Goal: Task Accomplishment & Management: Manage account settings

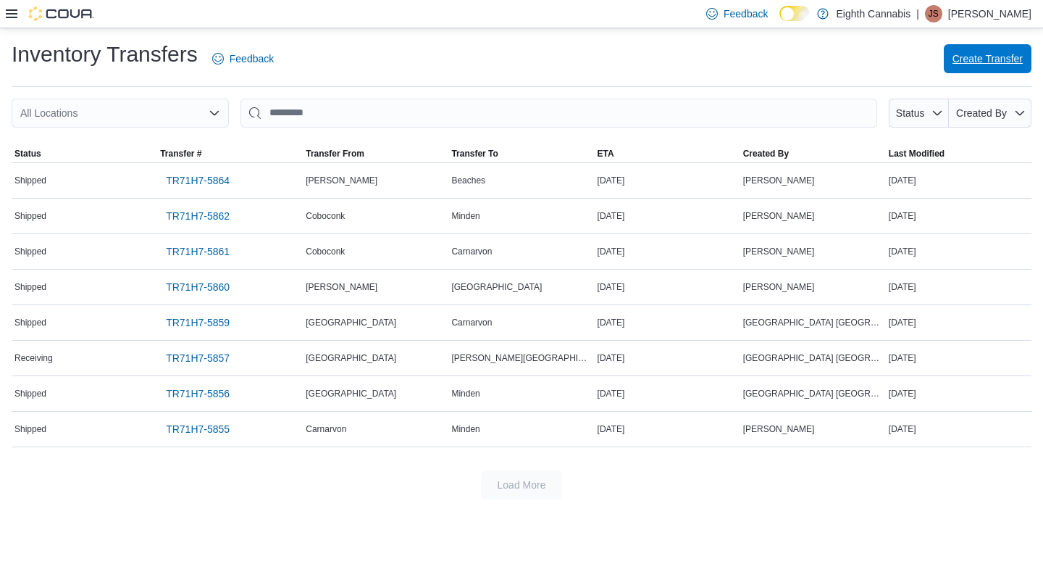
click at [983, 57] on span "Create Transfer" at bounding box center [988, 58] width 70 height 14
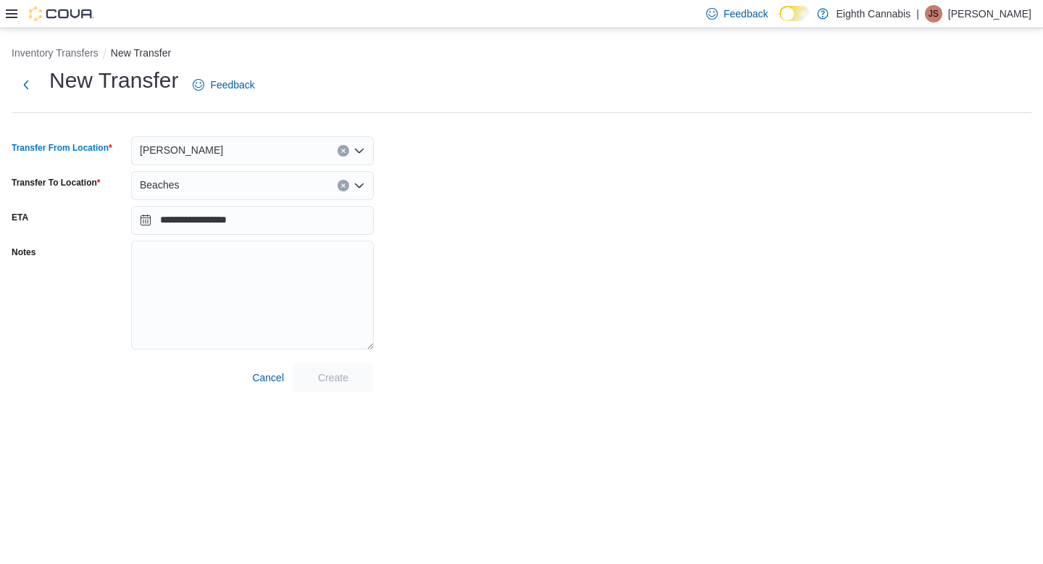
click at [240, 159] on div "[PERSON_NAME]" at bounding box center [252, 150] width 243 height 29
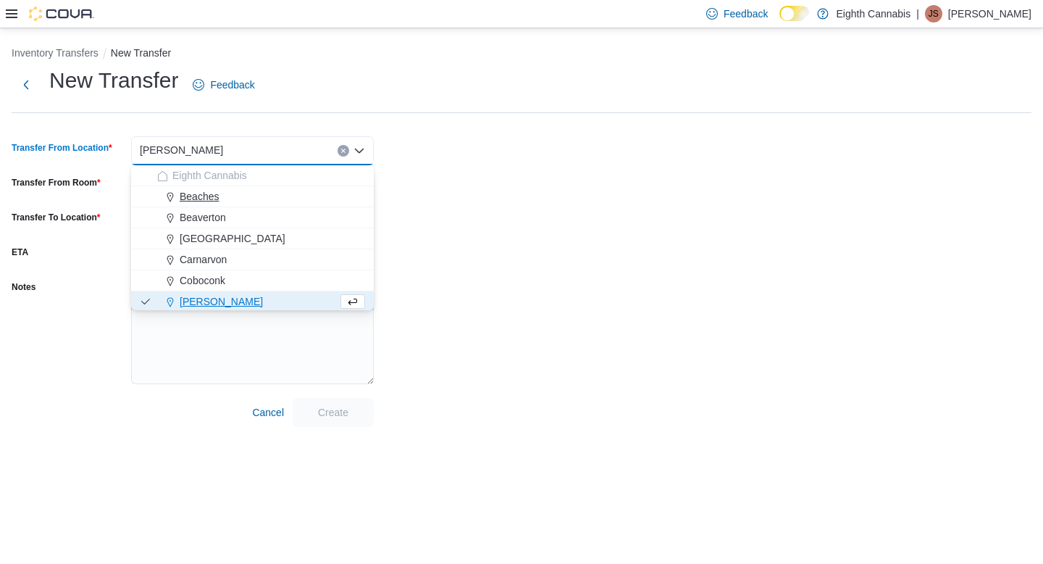
click at [210, 201] on span "Beaches" at bounding box center [199, 196] width 39 height 14
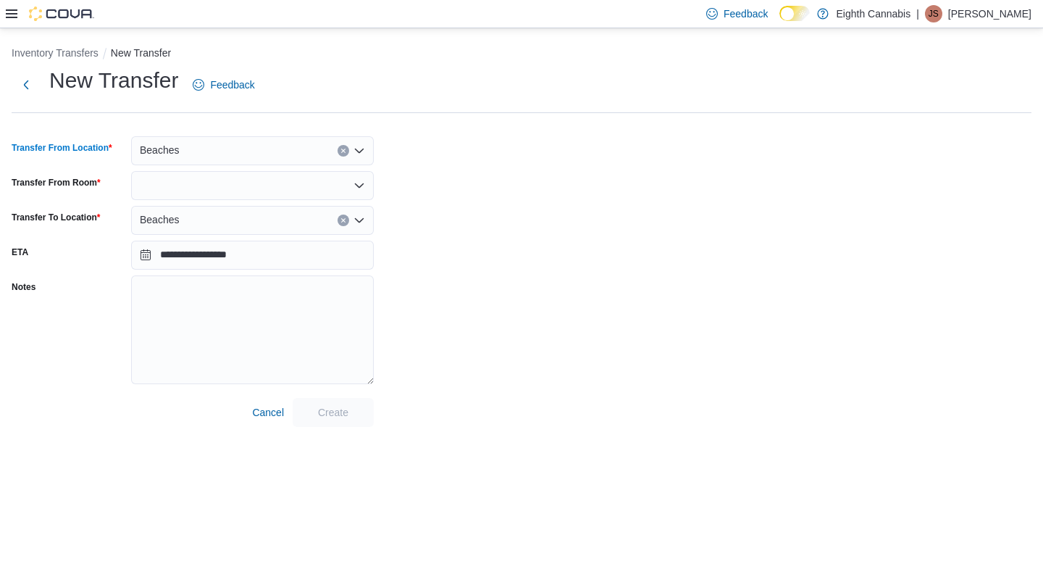
click at [204, 216] on div "Beaches" at bounding box center [252, 220] width 243 height 29
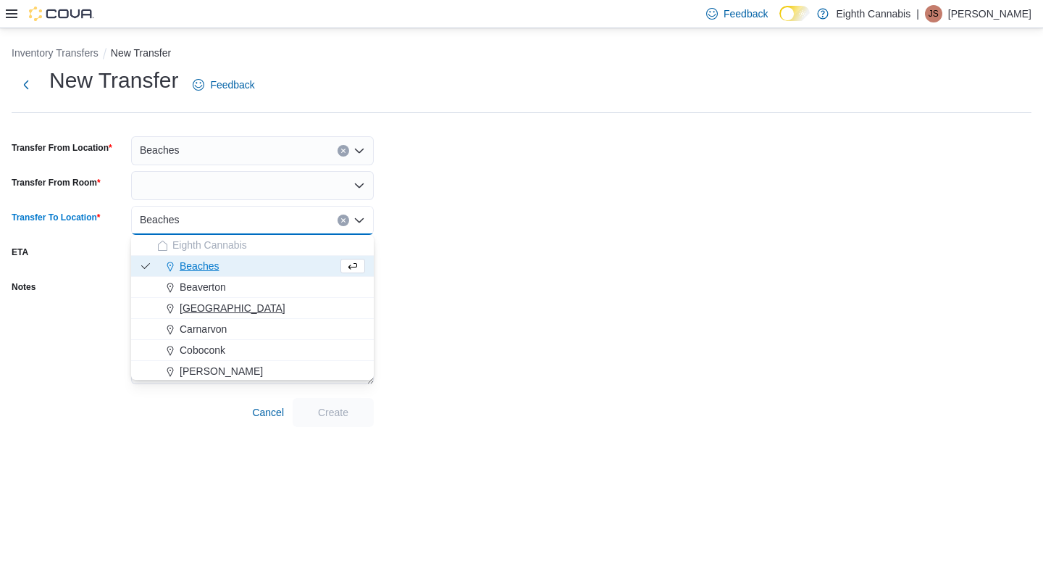
scroll to position [86, 0]
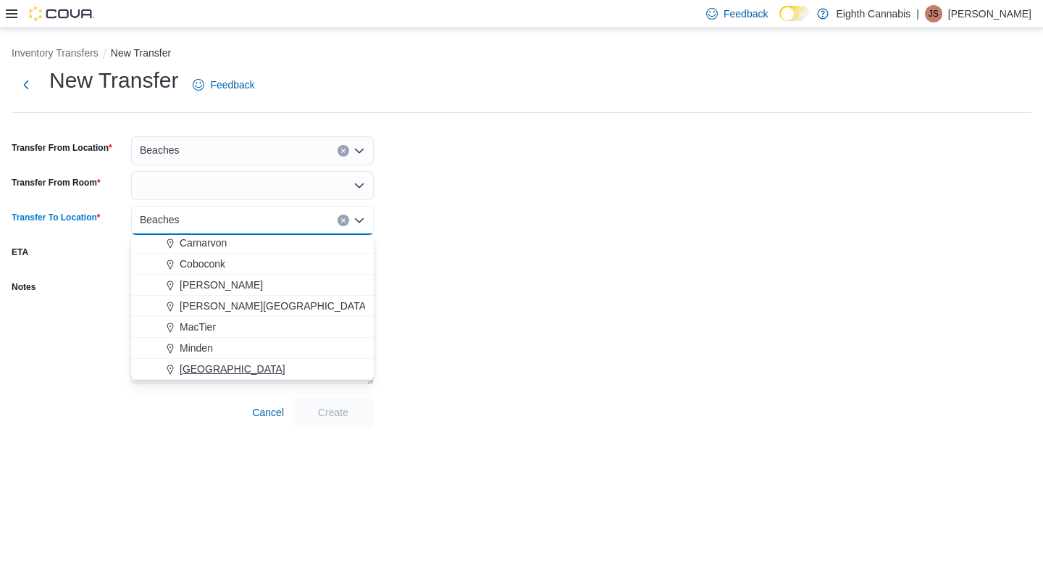
click at [204, 370] on span "[GEOGRAPHIC_DATA]" at bounding box center [233, 369] width 106 height 14
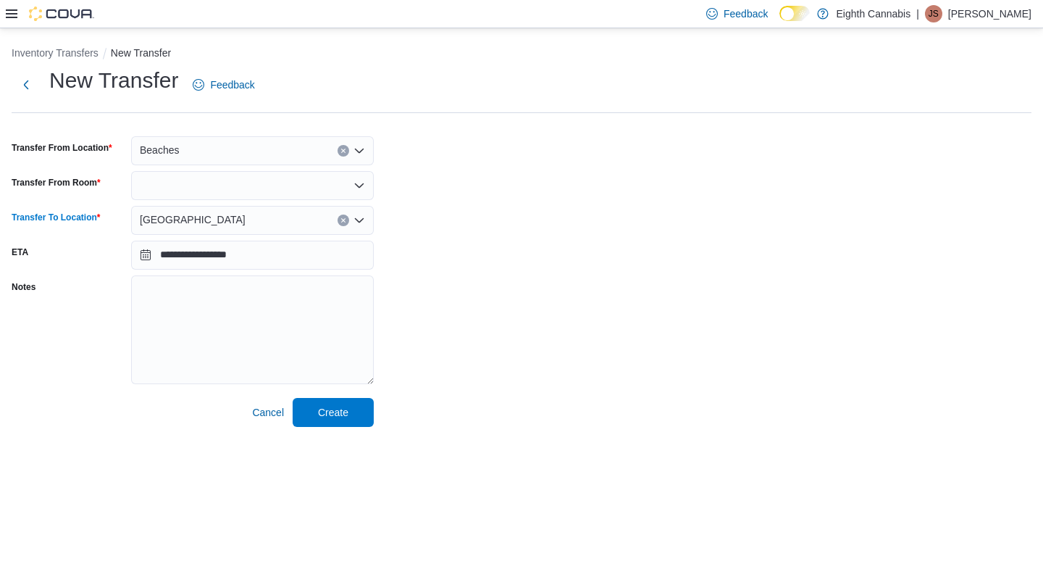
click at [220, 188] on div at bounding box center [252, 185] width 243 height 29
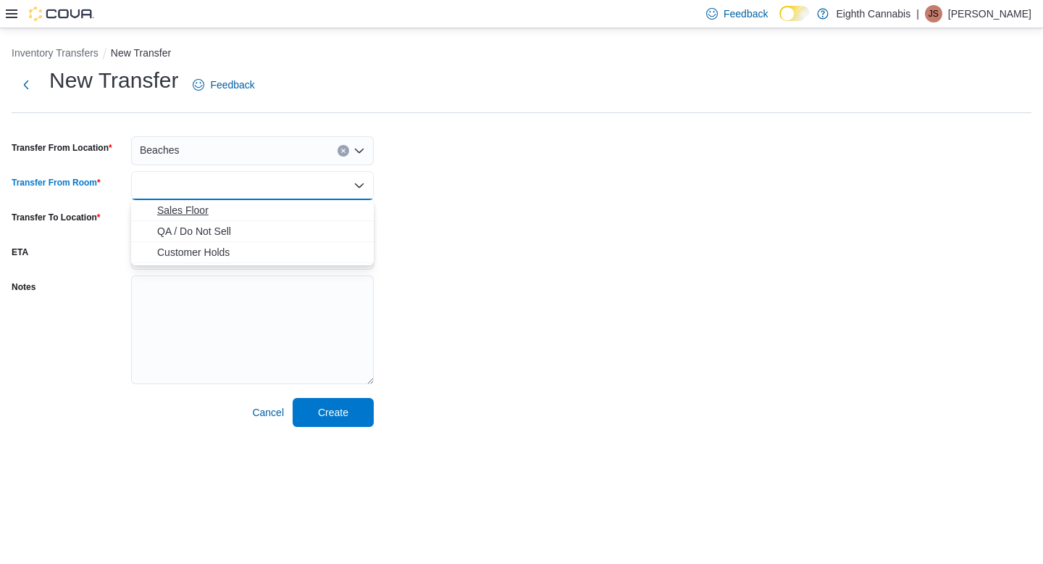
click at [208, 210] on span "Sales Floor" at bounding box center [261, 210] width 208 height 14
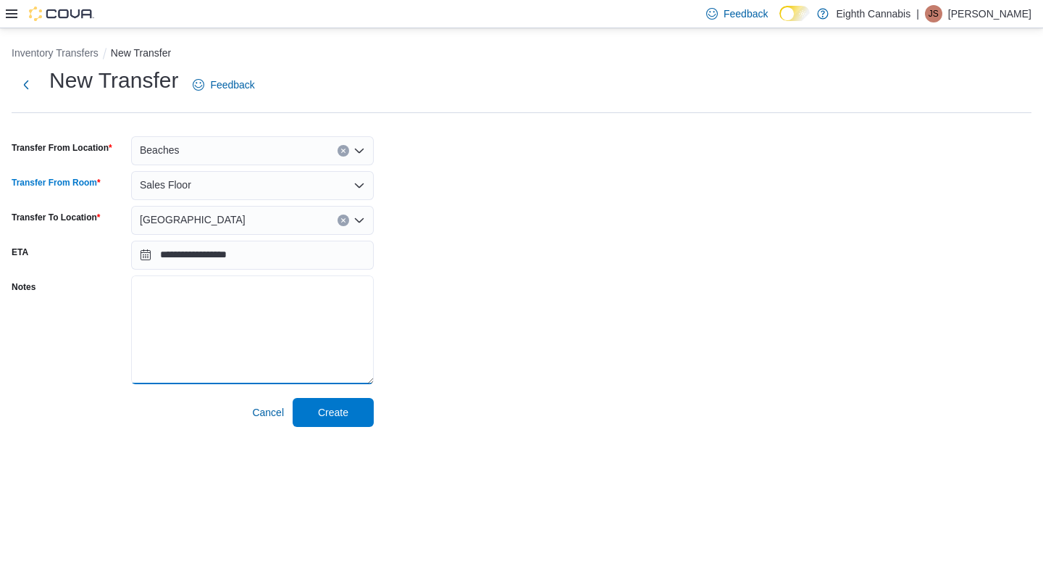
click at [199, 290] on textarea "Notes" at bounding box center [252, 329] width 243 height 109
type textarea "**********"
click at [338, 412] on span "Create" at bounding box center [333, 411] width 30 height 14
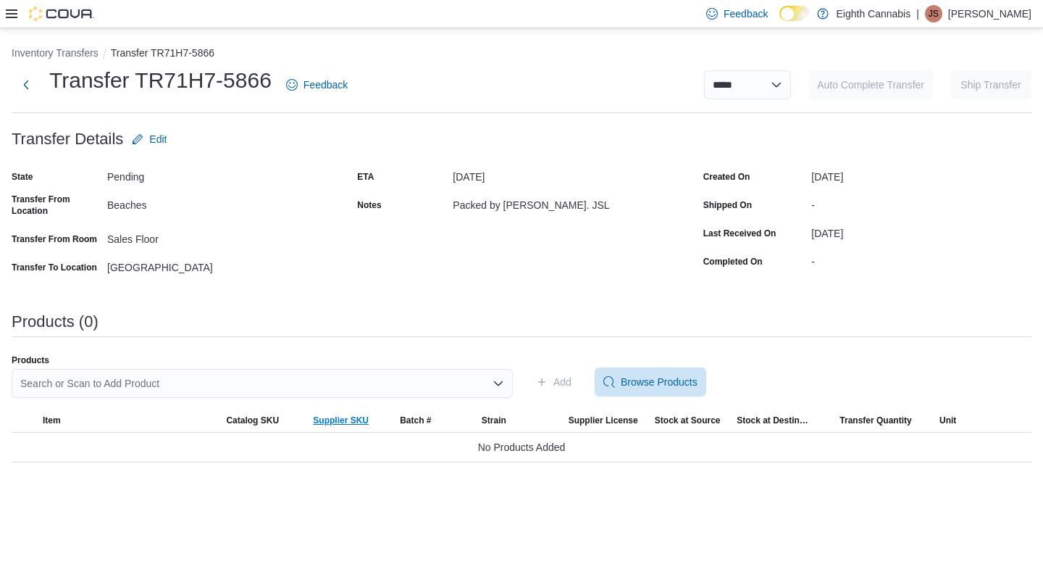
drag, startPoint x: 333, startPoint y: 425, endPoint x: 362, endPoint y: 419, distance: 28.8
click at [359, 420] on span "Supplier SKU" at bounding box center [341, 420] width 56 height 12
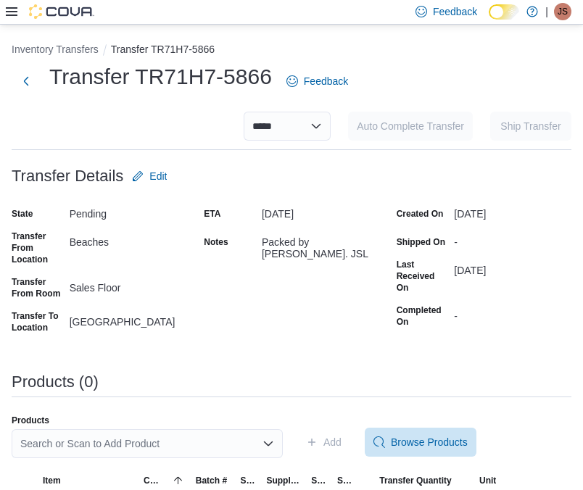
click at [372, 367] on div "**********" at bounding box center [291, 282] width 559 height 480
click at [426, 438] on span "Browse Products" at bounding box center [429, 441] width 77 height 14
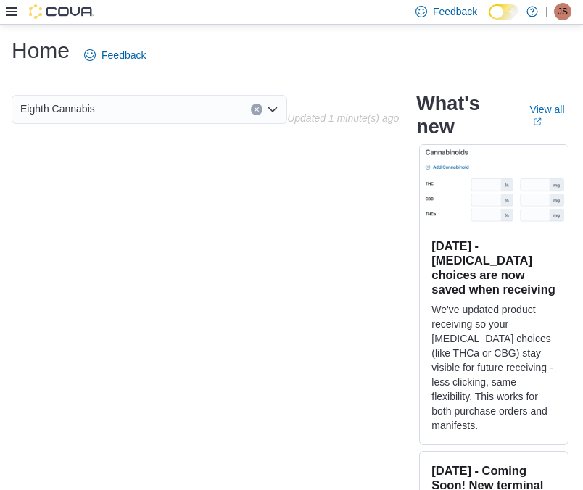
click at [13, 13] on icon at bounding box center [12, 12] width 12 height 12
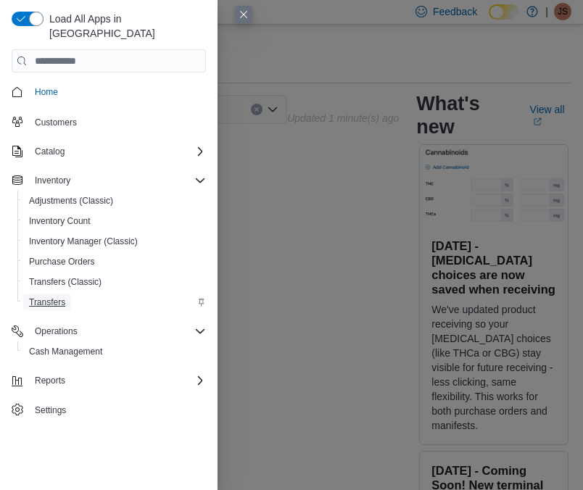
click at [61, 296] on span "Transfers" at bounding box center [47, 302] width 36 height 12
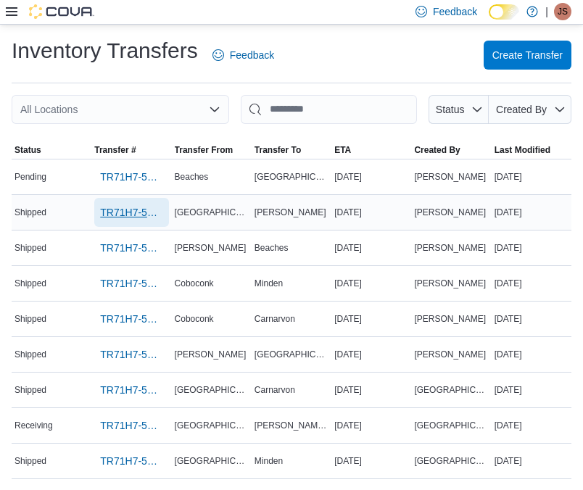
click at [126, 210] on span "TR71H7-5865" at bounding box center [131, 212] width 62 height 14
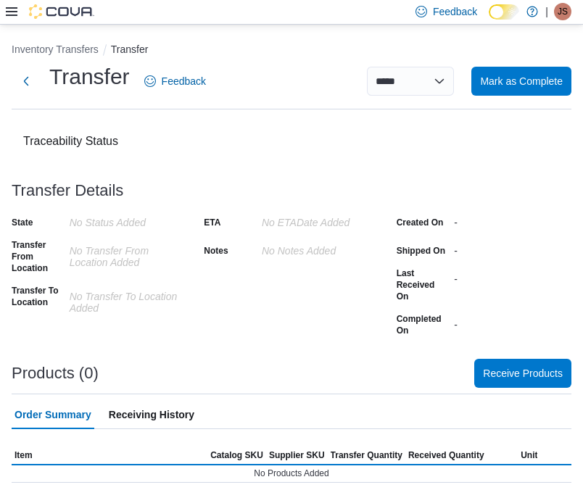
scroll to position [4, 0]
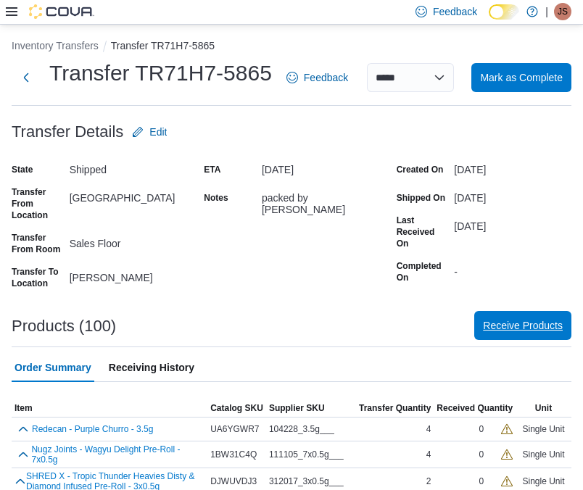
click at [532, 333] on span "Receive Products" at bounding box center [523, 325] width 80 height 14
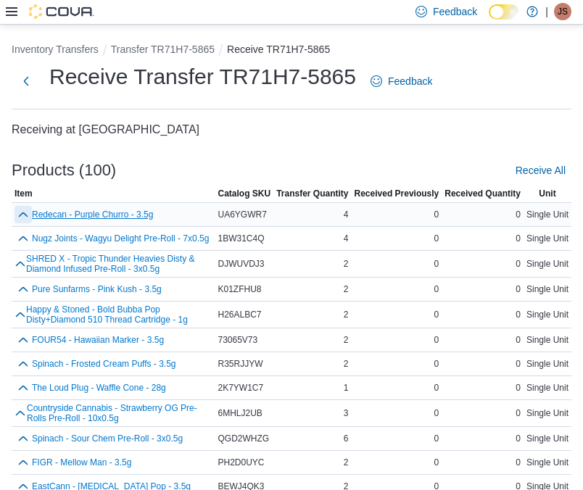
click at [22, 216] on button "button" at bounding box center [22, 214] width 17 height 17
